Goal: Information Seeking & Learning: Learn about a topic

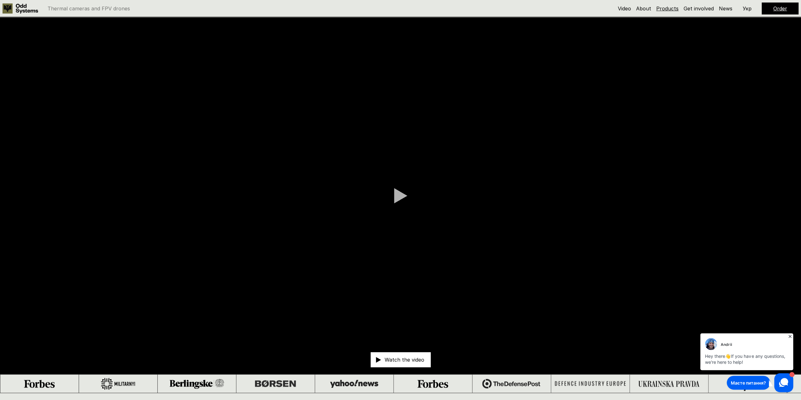
click at [667, 9] on link "Products" at bounding box center [667, 8] width 22 height 6
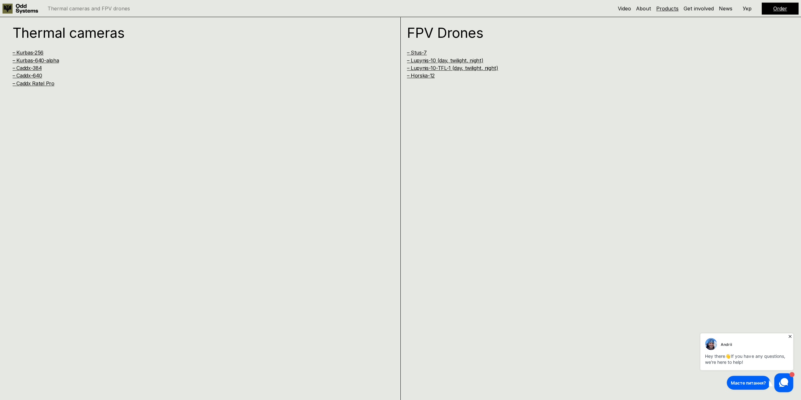
scroll to position [793, 0]
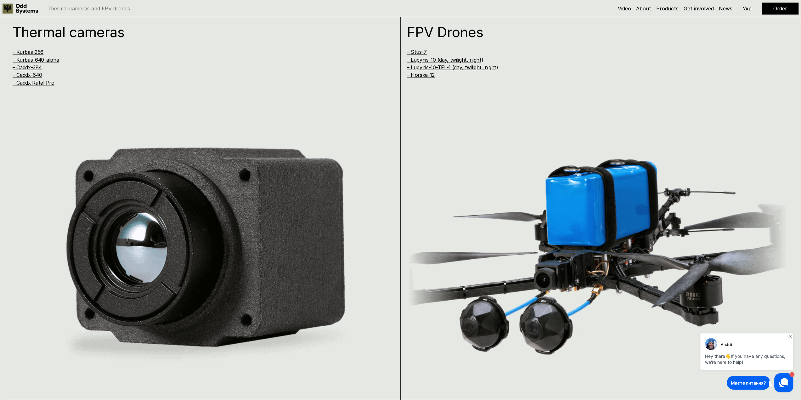
click at [744, 10] on p "Укр" at bounding box center [746, 8] width 9 height 5
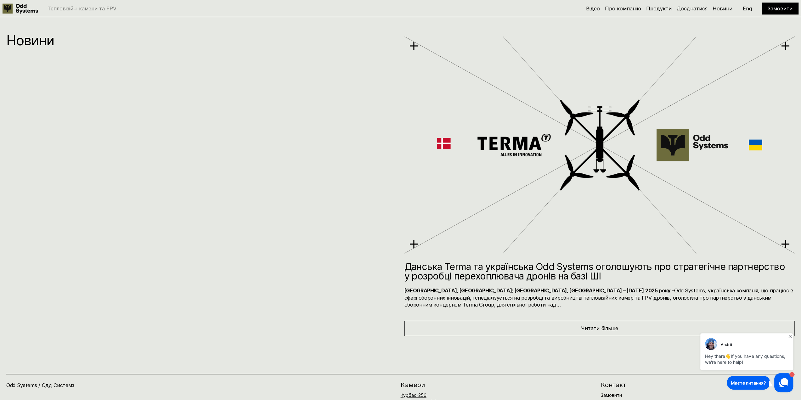
scroll to position [5389, 0]
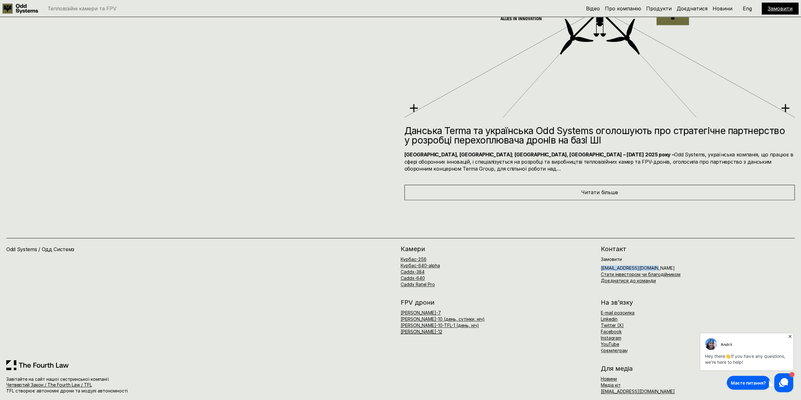
drag, startPoint x: 601, startPoint y: 262, endPoint x: 651, endPoint y: 261, distance: 51.0
click at [651, 261] on div "Замовити [EMAIL_ADDRESS][DOMAIN_NAME] Стати інвестором чи благодійником Доєднат…" at bounding box center [698, 270] width 194 height 26
copy h6 "[EMAIL_ADDRESS][DOMAIN_NAME]"
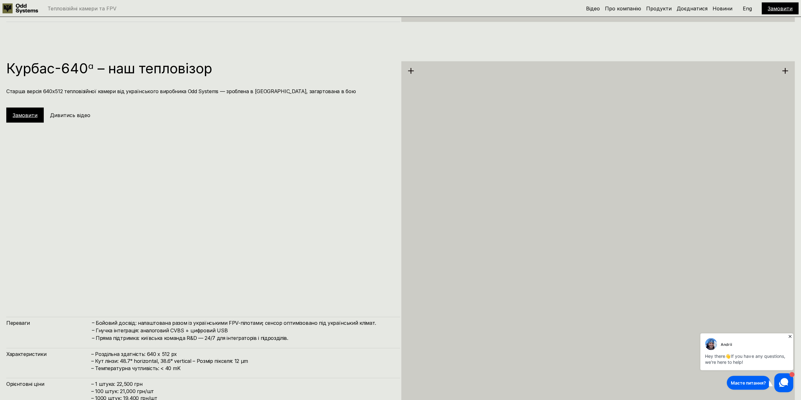
scroll to position [1551, 0]
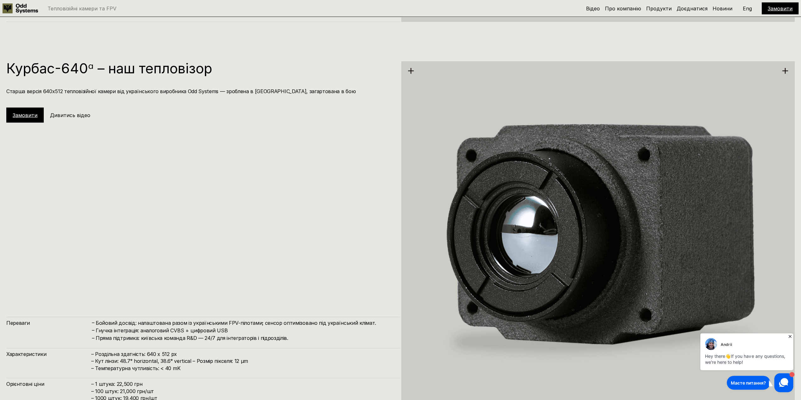
click at [23, 117] on link "Замовити" at bounding box center [25, 115] width 25 height 6
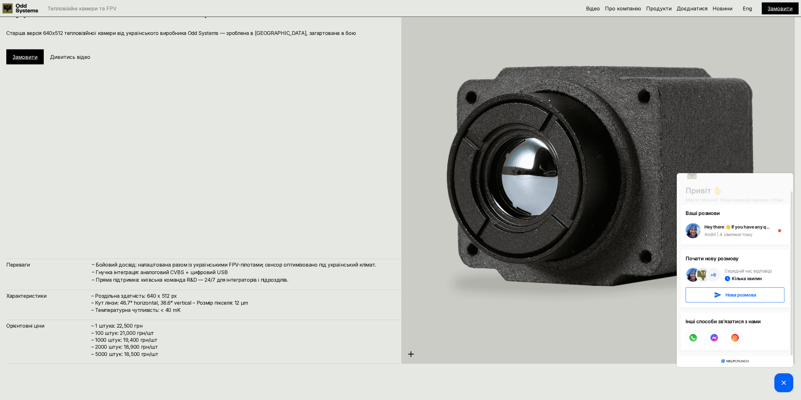
scroll to position [1614, 0]
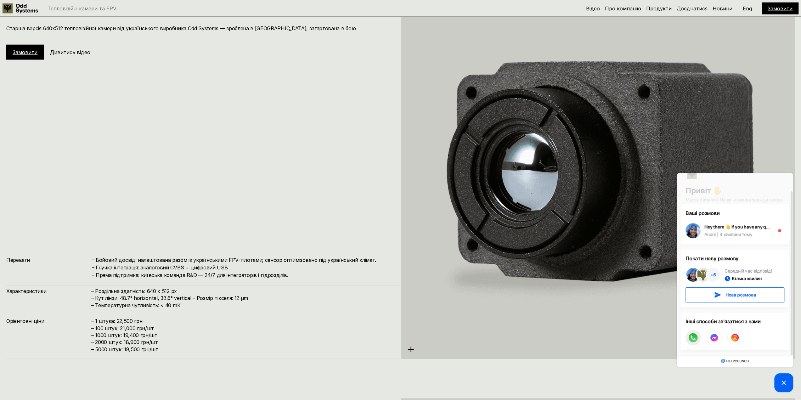
click at [693, 338] on circle at bounding box center [692, 337] width 9 height 9
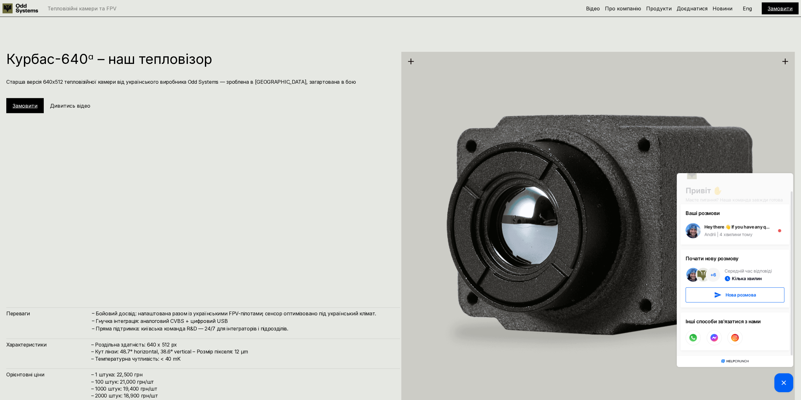
scroll to position [1551, 0]
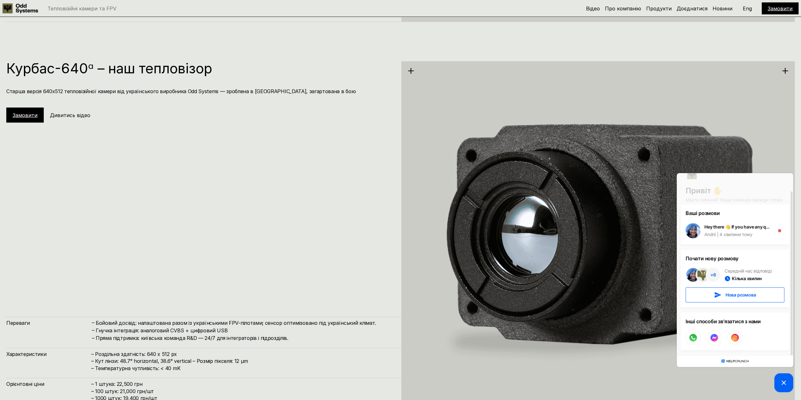
click at [59, 116] on h5 "Дивитись відео" at bounding box center [70, 115] width 40 height 7
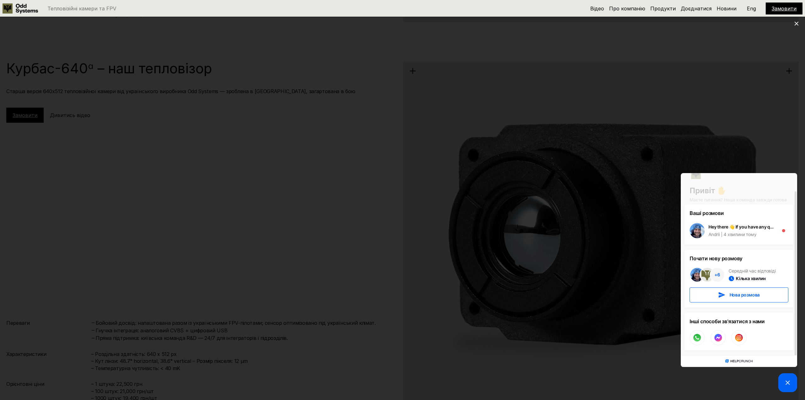
click at [795, 25] on icon at bounding box center [797, 23] width 4 height 4
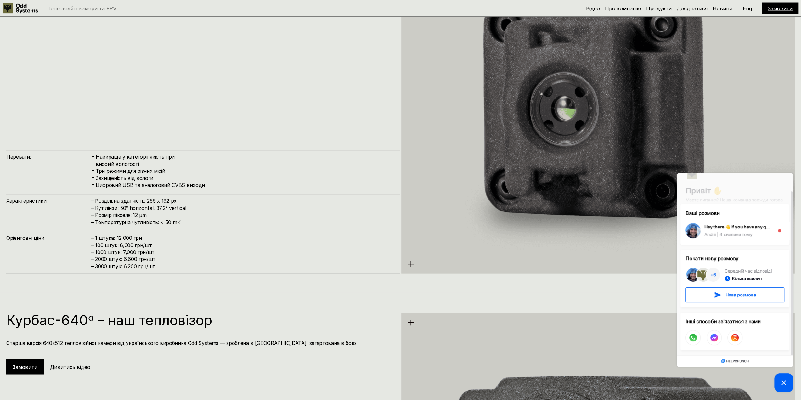
scroll to position [1237, 0]
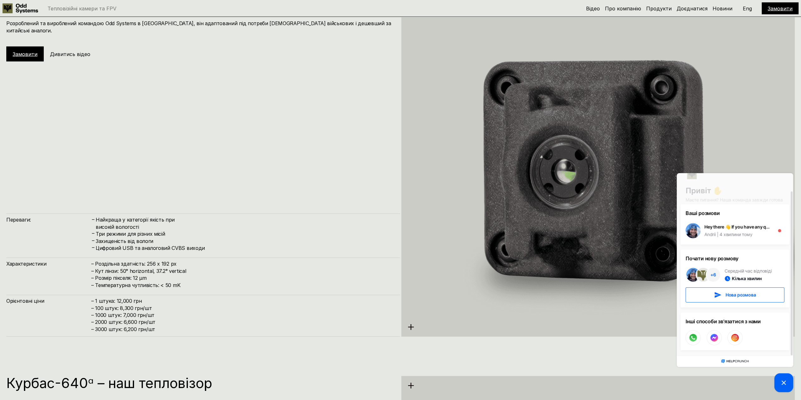
click at [81, 51] on h5 "Дивитись відео" at bounding box center [70, 54] width 40 height 7
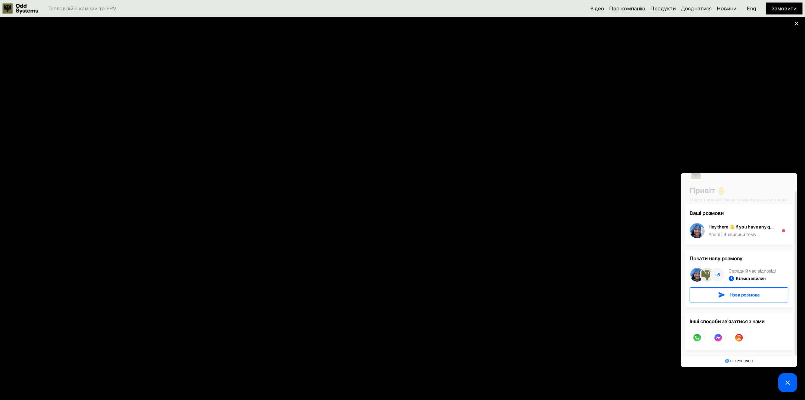
click at [797, 25] on icon at bounding box center [797, 23] width 4 height 4
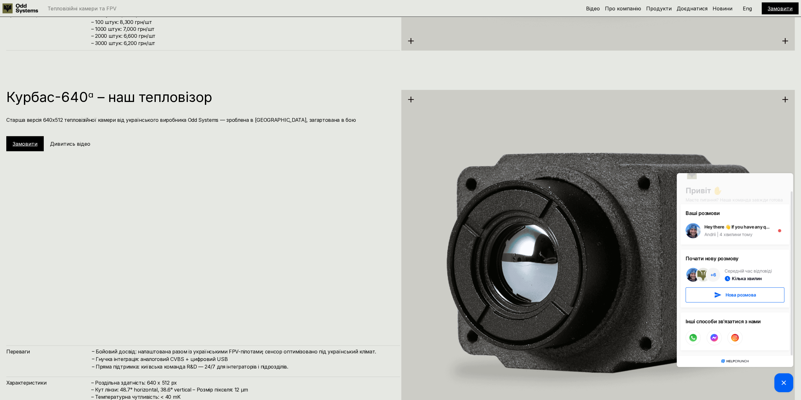
scroll to position [1457, 0]
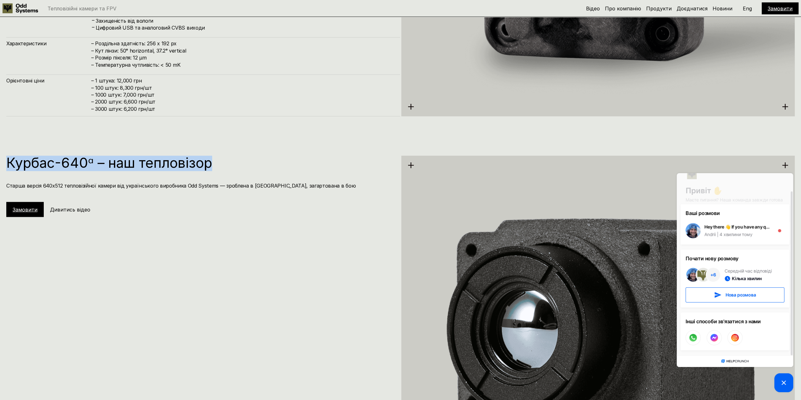
drag, startPoint x: 8, startPoint y: 164, endPoint x: 215, endPoint y: 161, distance: 207.6
click at [215, 161] on h1 "Курбас-640ᵅ – наш тепловізор" at bounding box center [199, 163] width 387 height 14
copy h1 "Курбас-640ᵅ – наш тепловізор"
